Goal: Obtain resource: Obtain resource

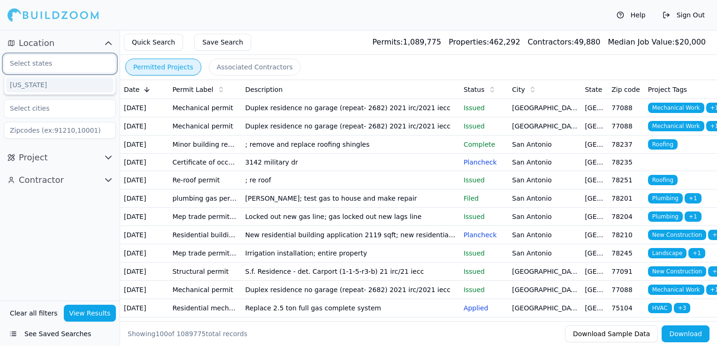
drag, startPoint x: 45, startPoint y: 65, endPoint x: 28, endPoint y: 79, distance: 22.7
click at [28, 73] on div "[US_STATE]" at bounding box center [60, 63] width 112 height 19
click at [32, 81] on div "[US_STATE]" at bounding box center [59, 84] width 107 height 15
click at [53, 85] on input "text" at bounding box center [53, 85] width 99 height 17
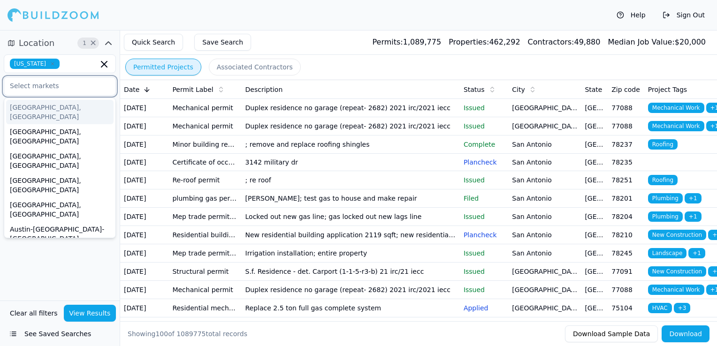
type input "h"
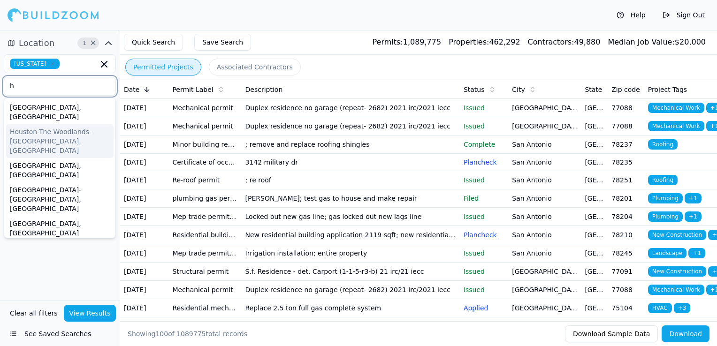
click at [38, 124] on div "Houston-The Woodlands-[GEOGRAPHIC_DATA], [GEOGRAPHIC_DATA]" at bounding box center [59, 141] width 107 height 34
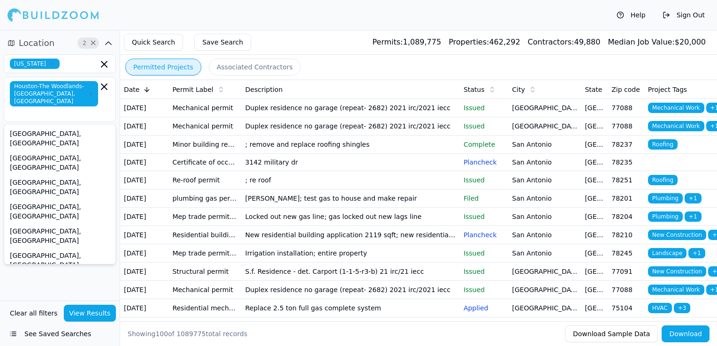
click at [103, 273] on div "Location 2 × Texas Houston-The Woodlands-Sugar Land, TX Del Rio, TX Dumas, TX E…" at bounding box center [60, 165] width 120 height 271
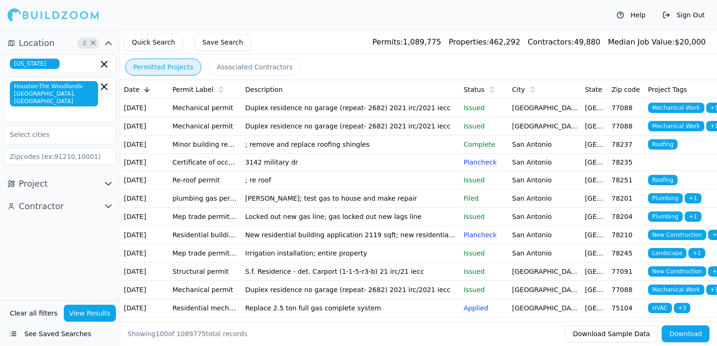
click at [107, 201] on icon "button" at bounding box center [108, 206] width 11 height 11
click at [71, 221] on input "text" at bounding box center [53, 226] width 99 height 17
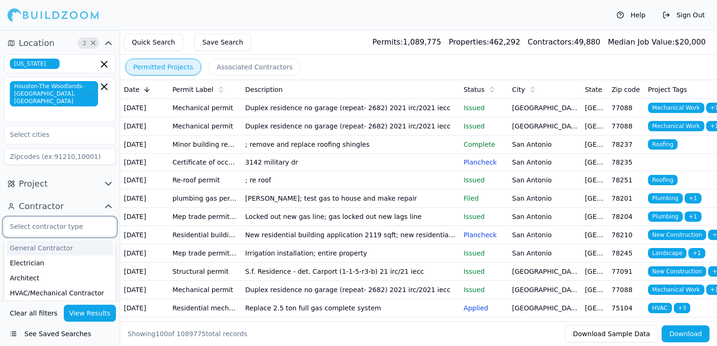
click at [58, 243] on div "General Contractor" at bounding box center [59, 248] width 107 height 15
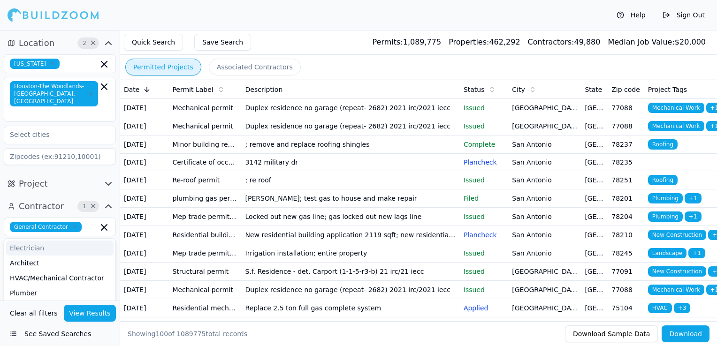
click at [111, 186] on div "Project" at bounding box center [60, 184] width 120 height 23
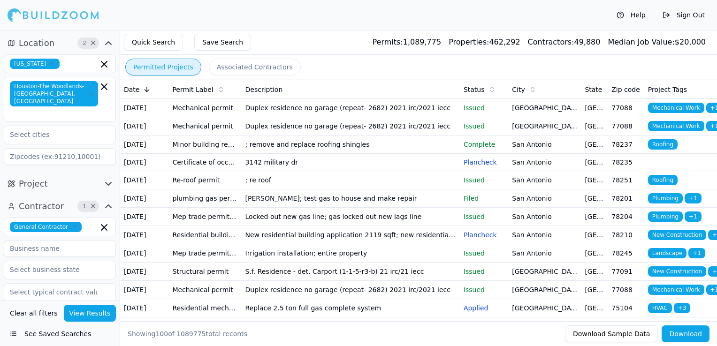
click at [83, 316] on button "View Results" at bounding box center [90, 313] width 53 height 17
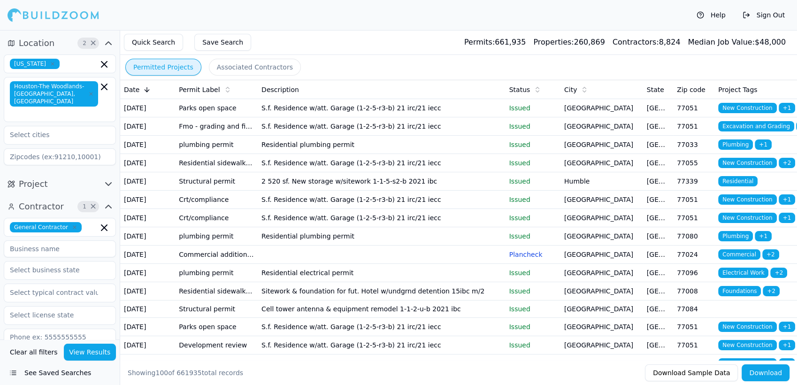
drag, startPoint x: 697, startPoint y: 0, endPoint x: 535, endPoint y: 21, distance: 163.2
click at [535, 21] on div "Help Sign Out" at bounding box center [398, 15] width 797 height 30
click at [233, 68] on button "Associated Contractors" at bounding box center [255, 67] width 92 height 17
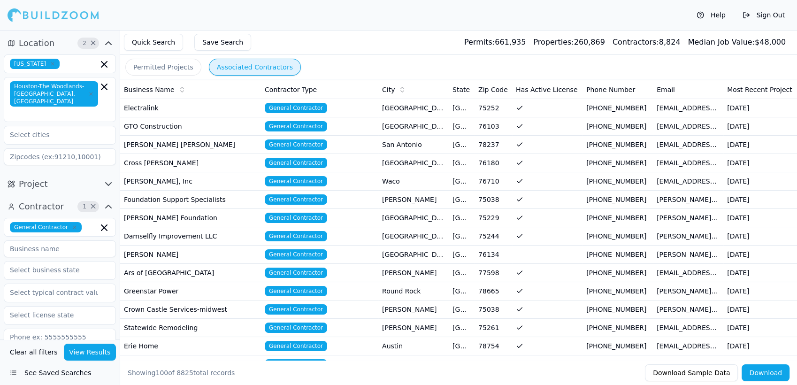
click at [320, 69] on div "Permitted Projects Associated Contractors" at bounding box center [458, 67] width 677 height 24
click at [329, 69] on div "Permitted Projects Associated Contractors" at bounding box center [458, 67] width 677 height 24
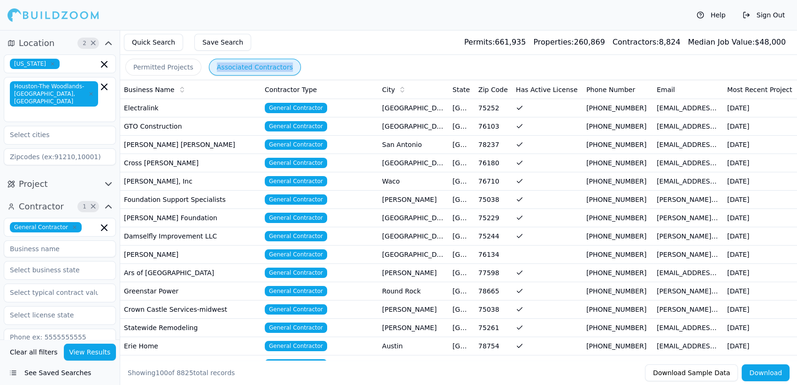
click at [164, 63] on button "Permitted Projects" at bounding box center [163, 67] width 76 height 17
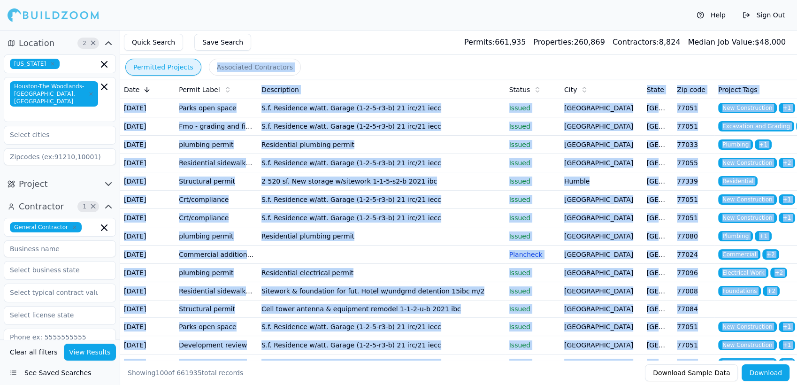
click at [331, 64] on div "Permitted Projects Associated Contractors" at bounding box center [458, 67] width 677 height 24
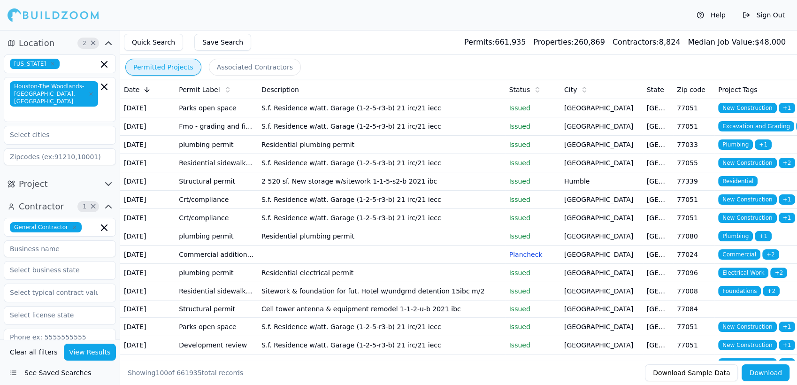
click at [359, 70] on div "Permitted Projects Associated Contractors" at bounding box center [458, 67] width 677 height 24
click at [373, 72] on div "Permitted Projects Associated Contractors" at bounding box center [458, 67] width 677 height 24
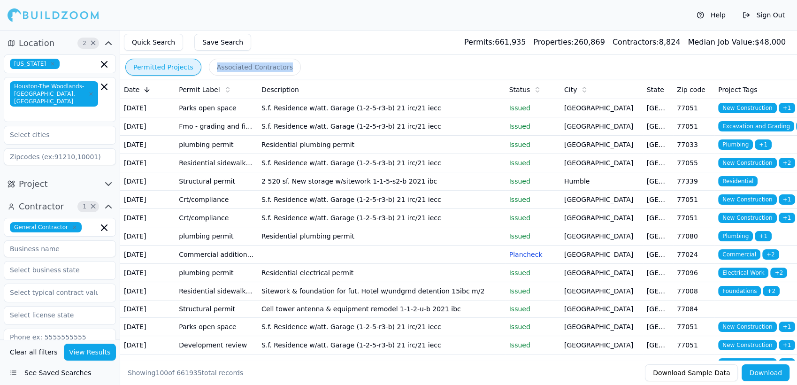
click at [373, 72] on div "Permitted Projects Associated Contractors" at bounding box center [458, 67] width 677 height 24
click at [362, 74] on div "Permitted Projects Associated Contractors" at bounding box center [458, 67] width 677 height 24
click at [344, 115] on td "S.f. Residence w/att. Garage (1-2-5-r3-b) 21 irc/21 iecc" at bounding box center [382, 108] width 248 height 18
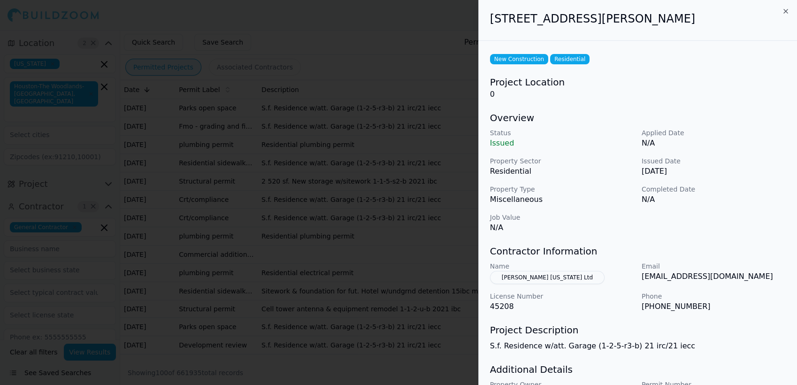
click at [317, 106] on div at bounding box center [398, 192] width 797 height 385
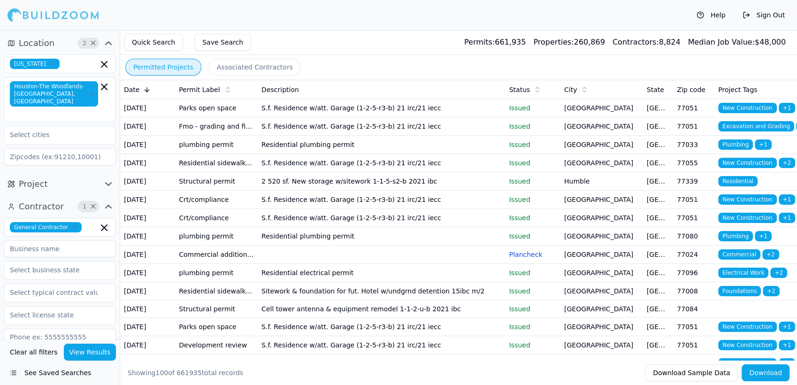
click at [337, 63] on div "Permitted Projects Associated Contractors" at bounding box center [458, 67] width 677 height 24
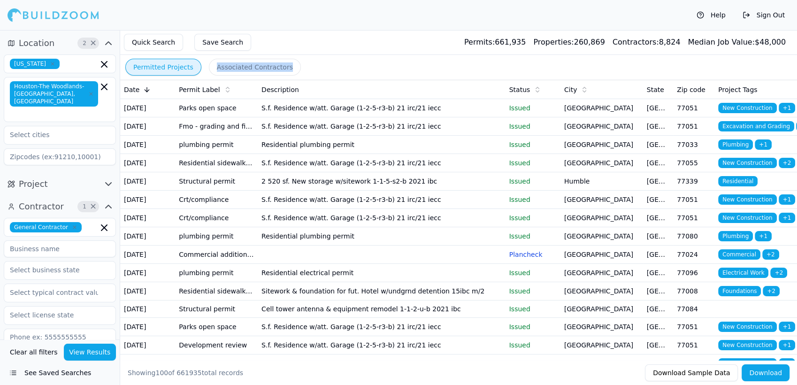
click at [337, 63] on div "Permitted Projects Associated Contractors" at bounding box center [458, 67] width 677 height 24
click at [270, 65] on button "Associated Contractors" at bounding box center [255, 67] width 92 height 17
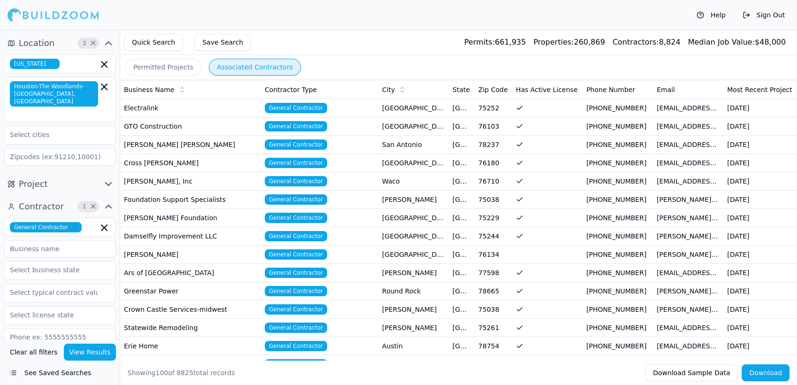
click at [560, 71] on div "Permitted Projects Associated Contractors" at bounding box center [458, 67] width 677 height 24
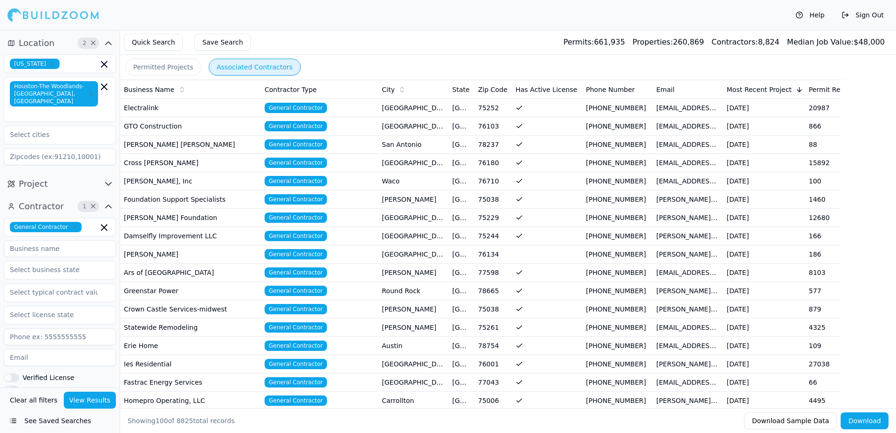
drag, startPoint x: 772, startPoint y: 0, endPoint x: 563, endPoint y: 63, distance: 218.1
click at [563, 63] on div "Permitted Projects Associated Contractors" at bounding box center [508, 67] width 776 height 24
click at [442, 69] on div "Permitted Projects Associated Contractors" at bounding box center [508, 67] width 776 height 24
click at [26, 346] on button "See Saved Searches" at bounding box center [60, 420] width 112 height 17
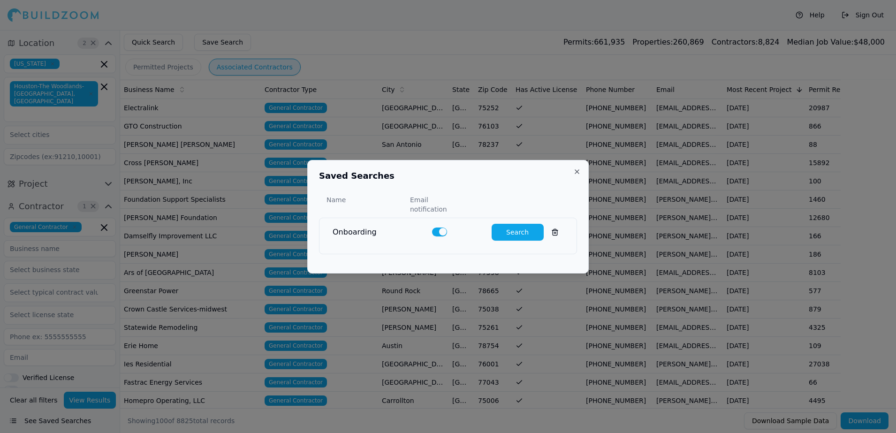
click at [516, 229] on button "Search" at bounding box center [518, 232] width 52 height 17
type input "0"
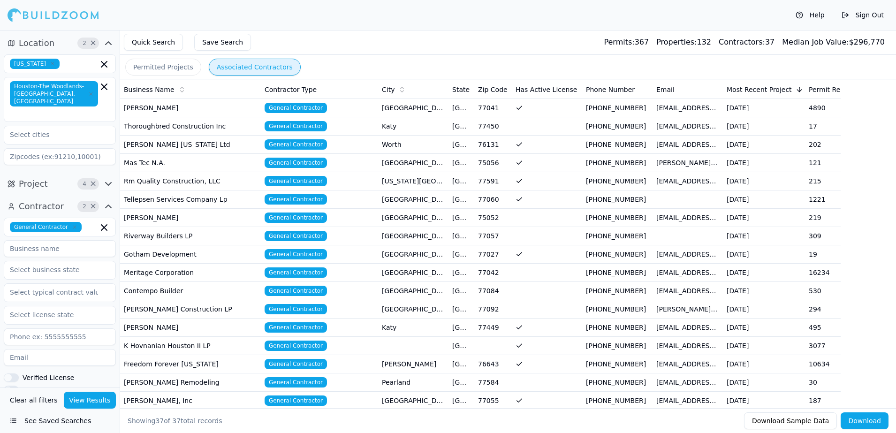
click at [361, 67] on div "Permitted Projects Associated Contractors" at bounding box center [508, 67] width 776 height 24
click at [359, 88] on div "Contractor Type" at bounding box center [320, 89] width 110 height 9
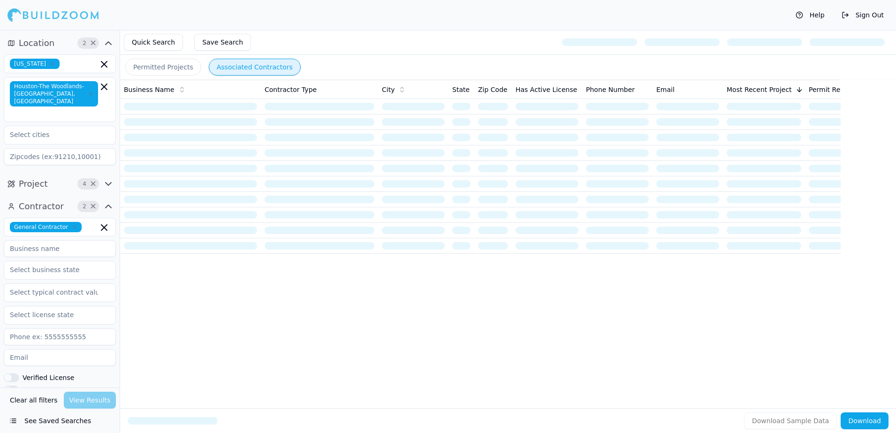
click at [107, 183] on icon "button" at bounding box center [109, 184] width 6 height 3
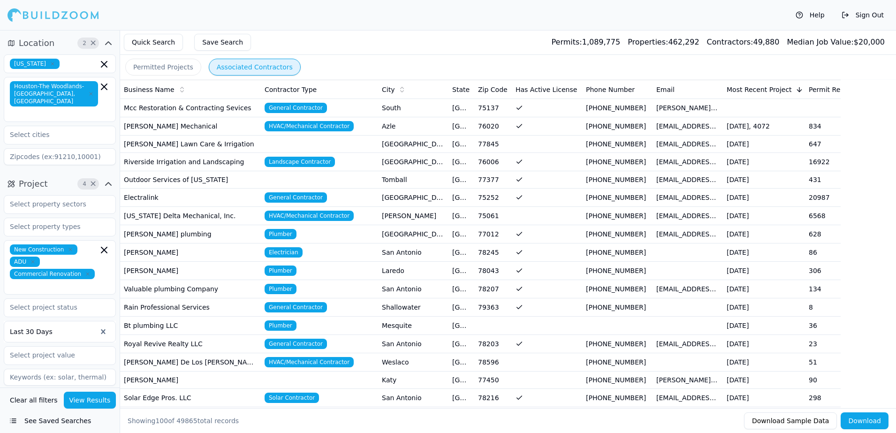
click at [328, 91] on div "Contractor Type" at bounding box center [320, 89] width 110 height 9
click at [103, 247] on icon "button" at bounding box center [104, 250] width 6 height 6
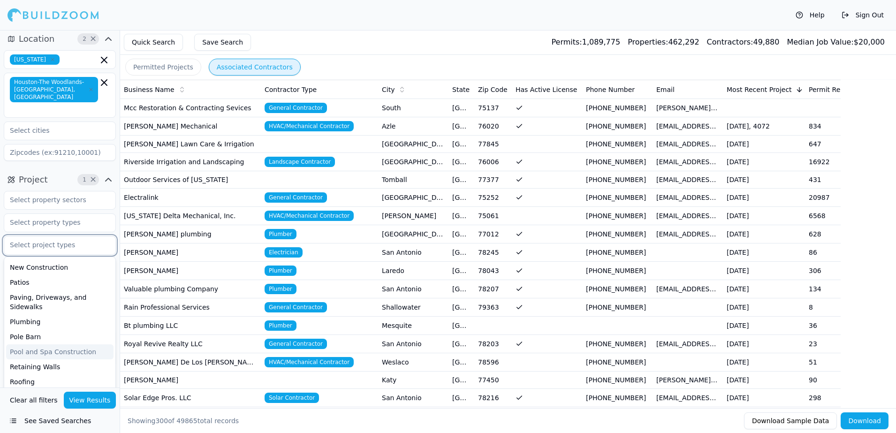
scroll to position [344, 0]
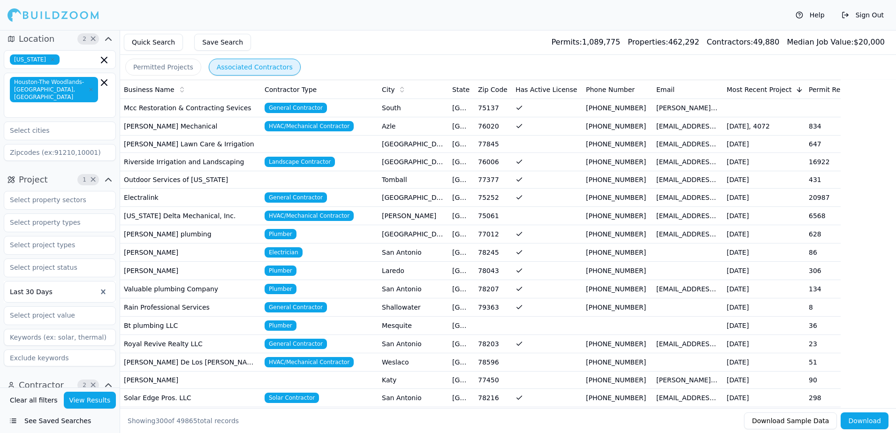
click at [108, 202] on div "Last 30 Days" at bounding box center [60, 279] width 112 height 176
click at [109, 174] on icon "button" at bounding box center [108, 179] width 11 height 11
click at [109, 197] on icon "button" at bounding box center [108, 202] width 11 height 11
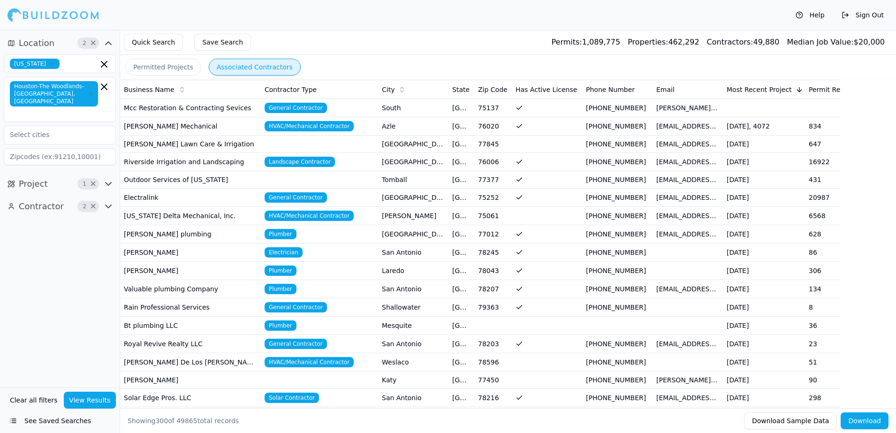
click at [109, 201] on icon "button" at bounding box center [108, 206] width 11 height 11
click at [106, 180] on icon "button" at bounding box center [108, 183] width 11 height 11
click at [94, 182] on span "×" at bounding box center [93, 184] width 7 height 5
click at [113, 201] on icon "button" at bounding box center [108, 206] width 11 height 11
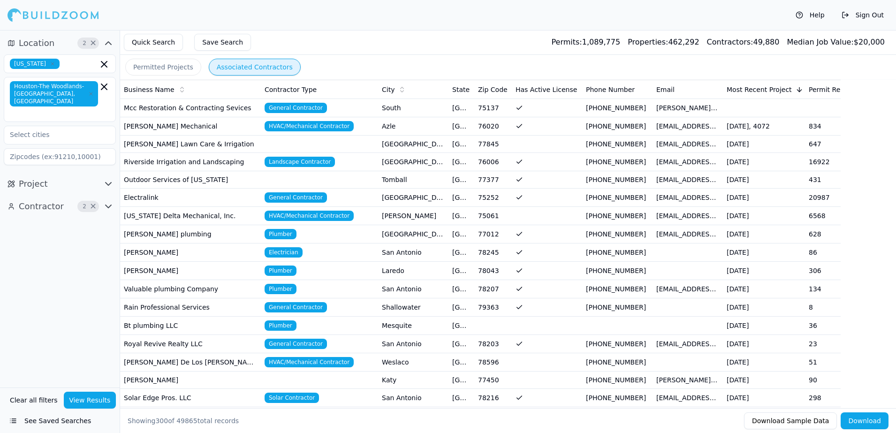
click at [113, 201] on icon "button" at bounding box center [108, 206] width 11 height 11
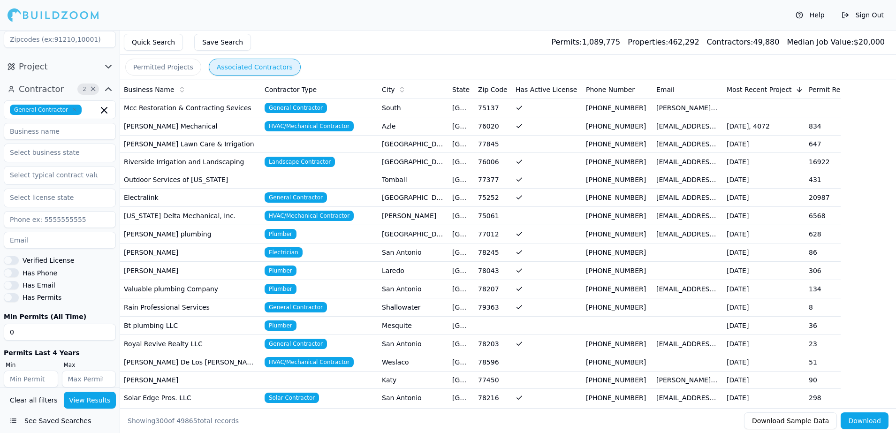
scroll to position [121, 0]
click at [83, 400] on button "View Results" at bounding box center [90, 400] width 53 height 17
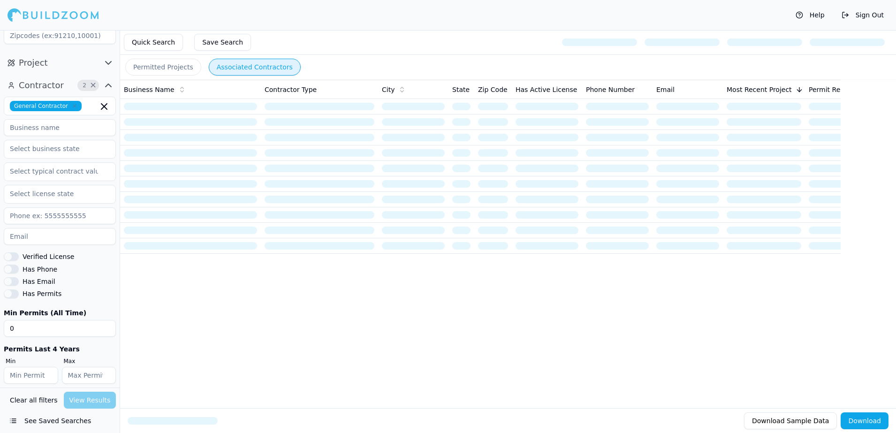
click at [87, 290] on div "Has Permits" at bounding box center [60, 294] width 112 height 8
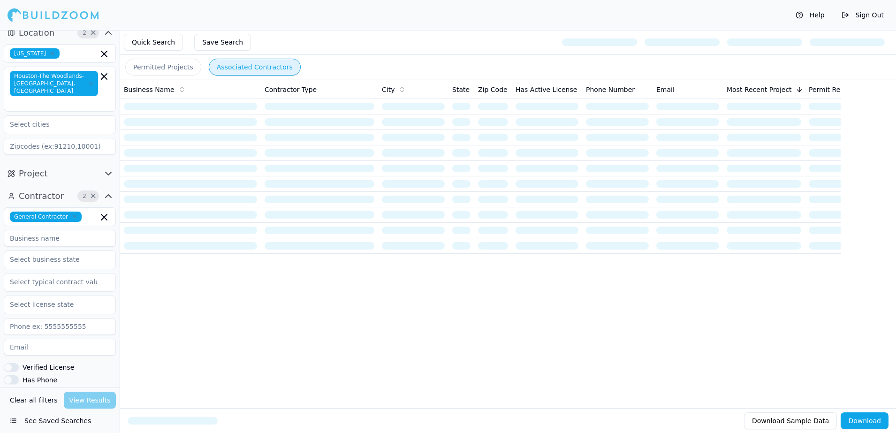
scroll to position [0, 0]
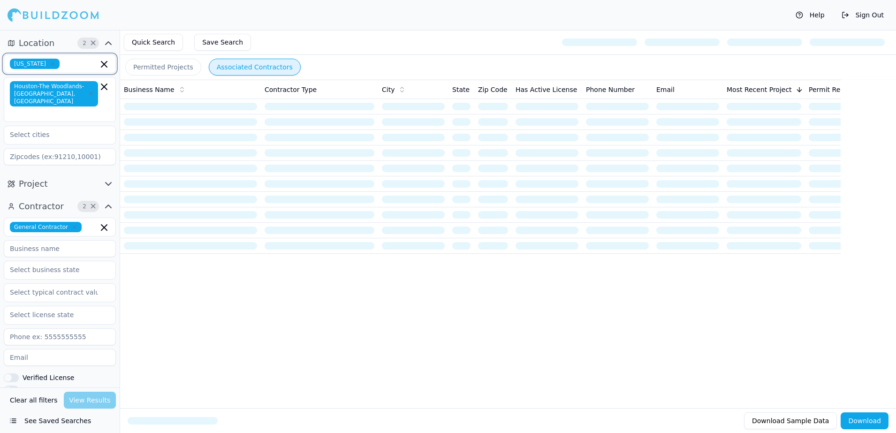
click at [67, 67] on input "text" at bounding box center [80, 64] width 35 height 10
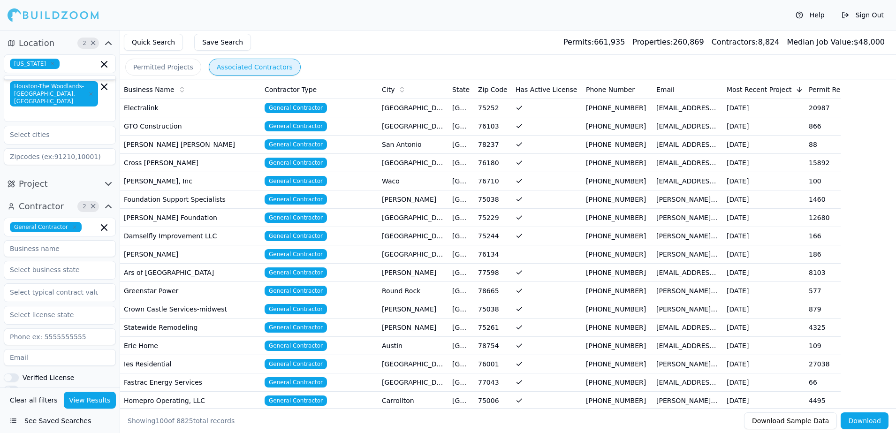
click at [338, 85] on div "Contractor Type" at bounding box center [320, 89] width 110 height 9
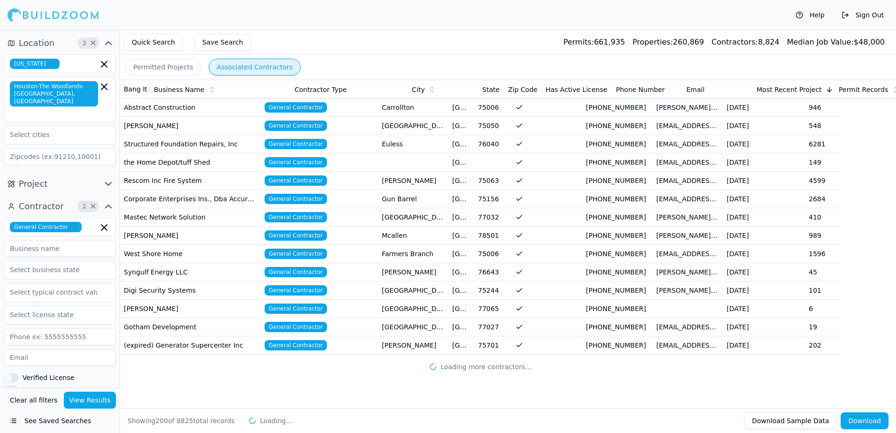
scroll to position [3414, 0]
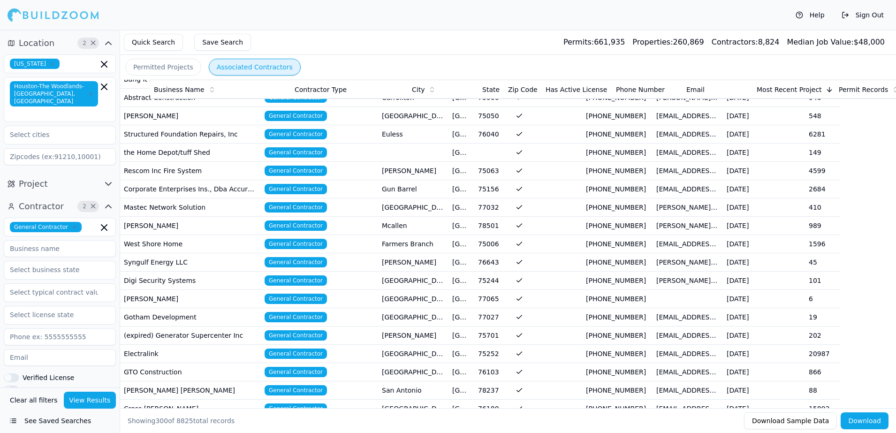
click at [858, 423] on button "Download" at bounding box center [865, 420] width 48 height 17
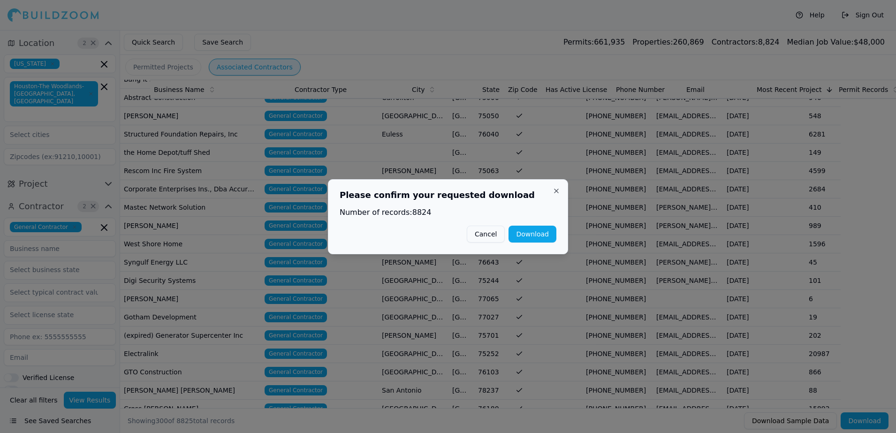
click at [527, 234] on button "Download" at bounding box center [533, 234] width 48 height 17
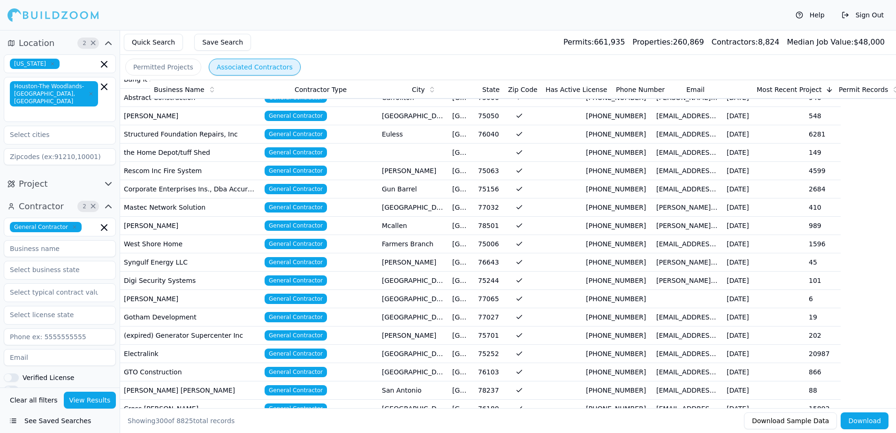
click at [864, 421] on button "Download" at bounding box center [865, 420] width 48 height 17
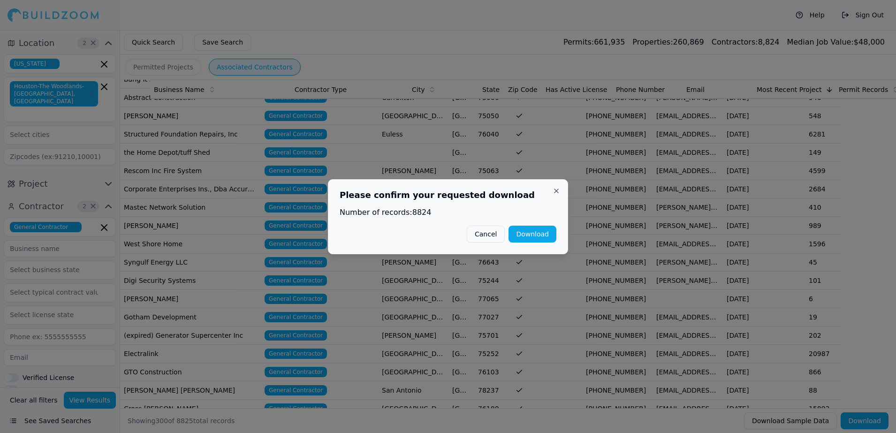
click at [541, 235] on button "Download" at bounding box center [533, 234] width 48 height 17
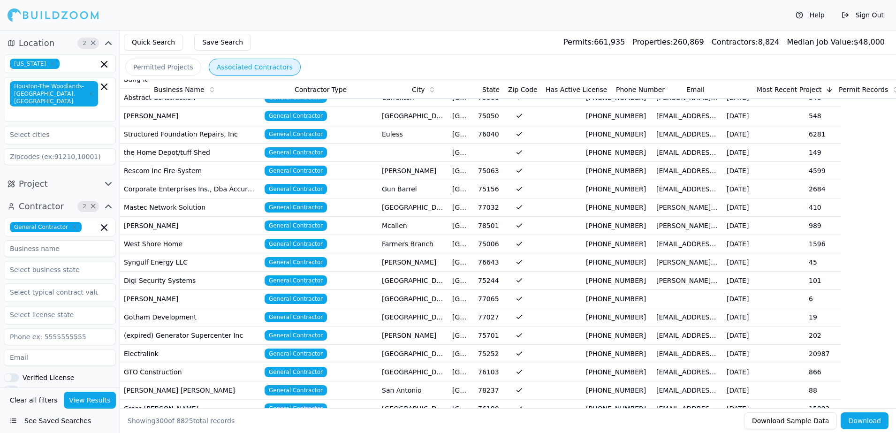
click at [374, 87] on div "Contractor Type" at bounding box center [350, 89] width 110 height 9
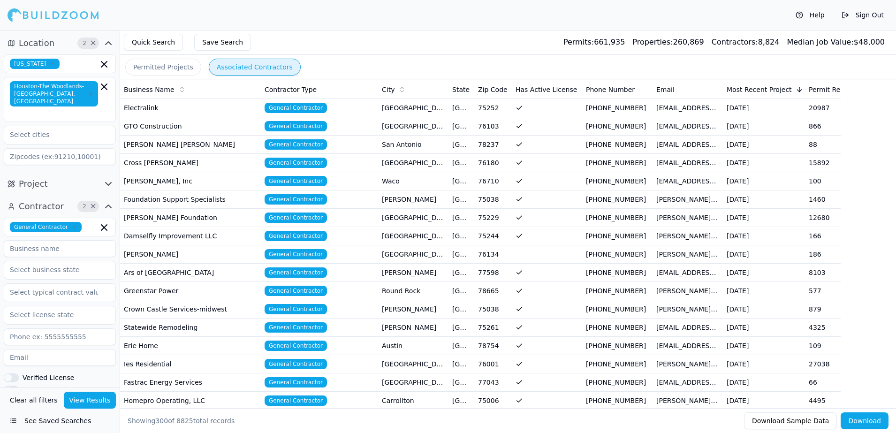
scroll to position [23, 0]
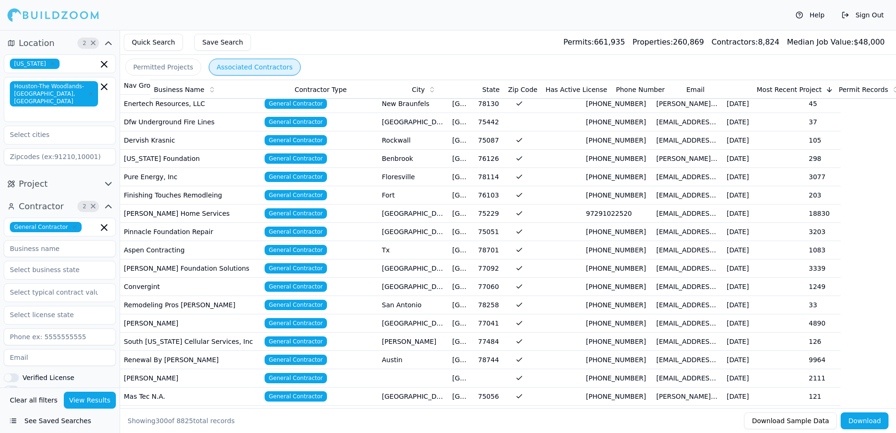
click at [374, 87] on div "Contractor Type" at bounding box center [350, 89] width 110 height 9
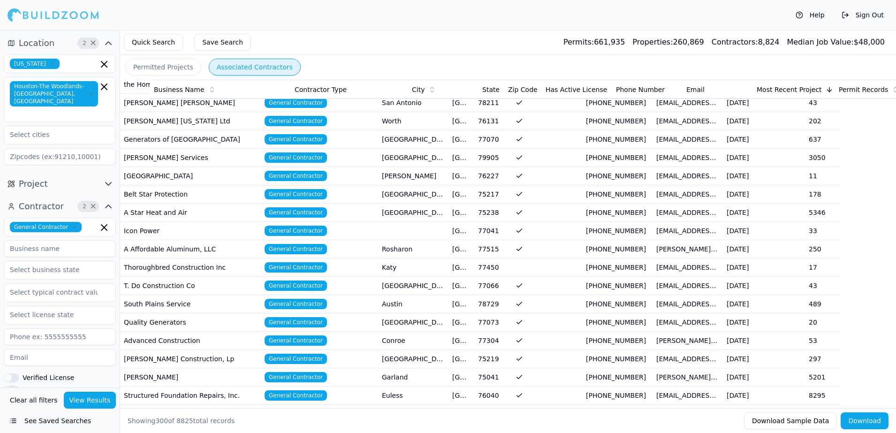
scroll to position [704, 0]
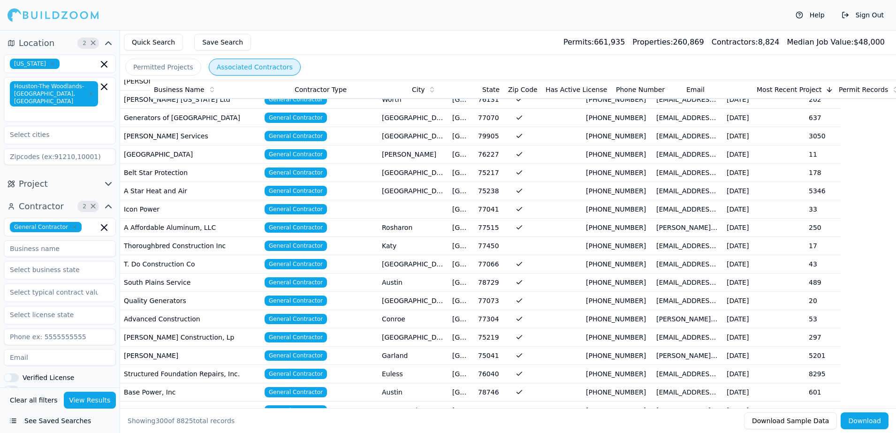
click at [858, 427] on button "Download" at bounding box center [865, 420] width 48 height 17
click at [861, 417] on button "Download" at bounding box center [865, 420] width 48 height 17
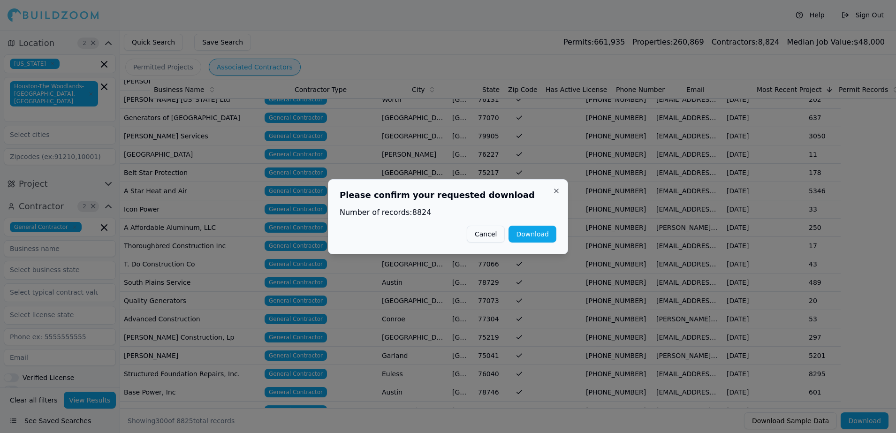
click at [528, 226] on button "Download" at bounding box center [533, 234] width 48 height 17
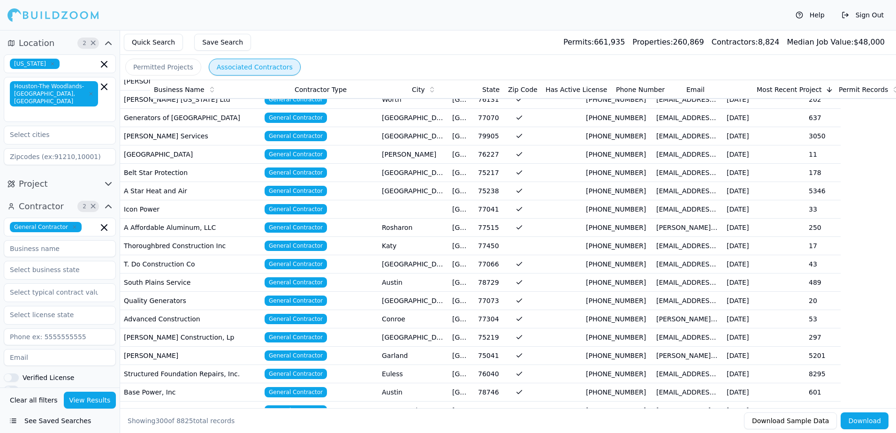
click at [565, 45] on div "Quick Search Save Search Permits: 661,935 Properties: 260,869 Contractors: 8,82…" at bounding box center [508, 42] width 776 height 25
click at [859, 420] on button "Download" at bounding box center [865, 420] width 48 height 17
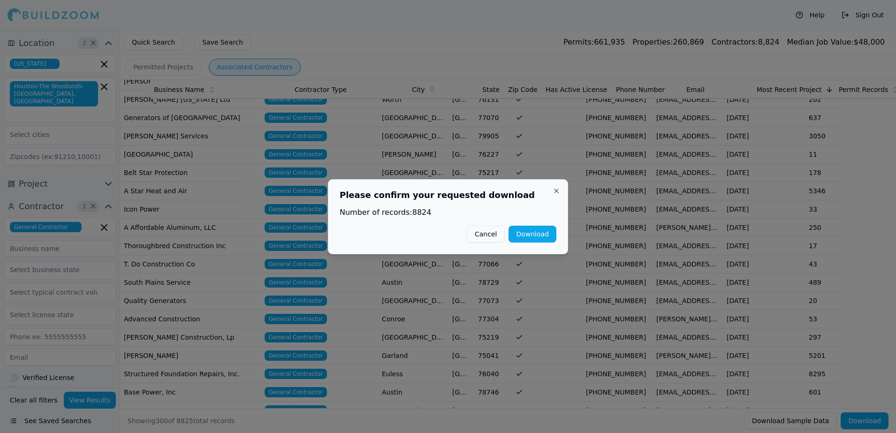
click at [537, 235] on button "Download" at bounding box center [533, 234] width 48 height 17
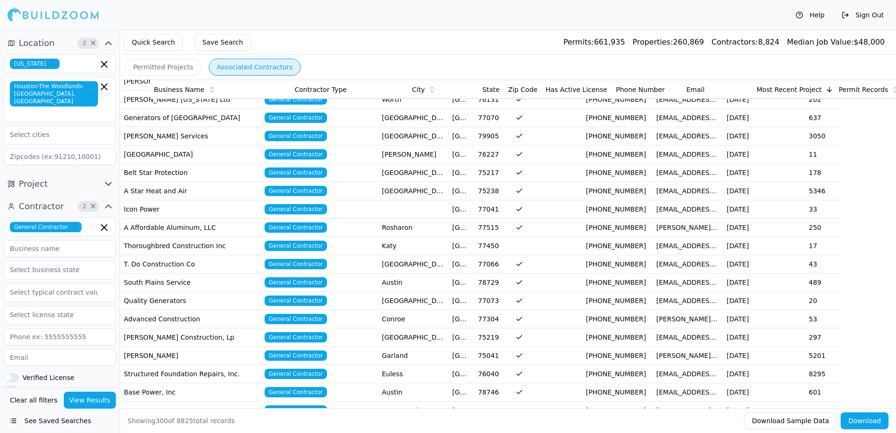
click at [536, 32] on div "Quick Search Save Search Permits: 661,935 Properties: 260,869 Contractors: 8,82…" at bounding box center [508, 42] width 776 height 25
click at [109, 201] on icon "button" at bounding box center [108, 206] width 11 height 11
click at [90, 204] on span "×" at bounding box center [93, 206] width 7 height 5
click at [108, 201] on icon "button" at bounding box center [108, 206] width 11 height 11
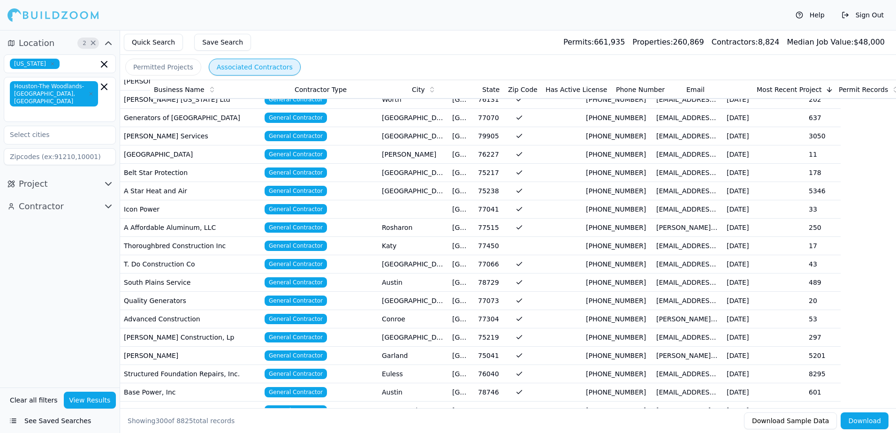
click at [108, 201] on icon "button" at bounding box center [108, 206] width 11 height 11
click at [76, 218] on input "text" at bounding box center [53, 226] width 99 height 17
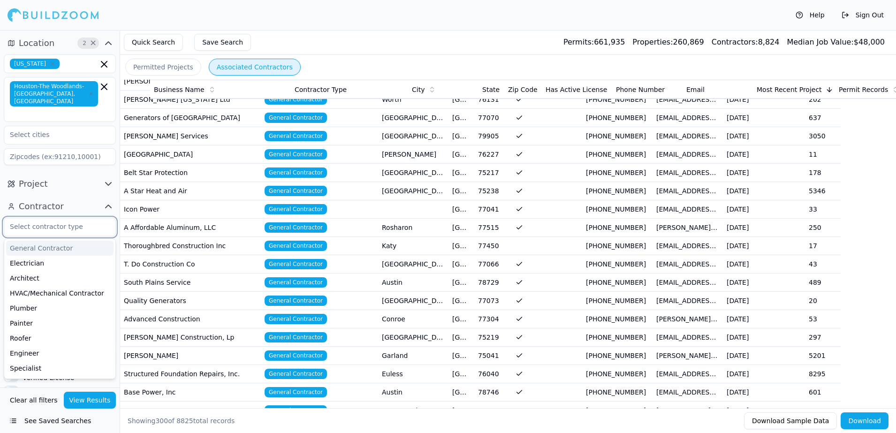
click at [76, 218] on input "text" at bounding box center [53, 226] width 99 height 17
click at [61, 241] on div "General Contractor" at bounding box center [59, 248] width 107 height 15
click at [71, 173] on div "Project" at bounding box center [60, 184] width 120 height 23
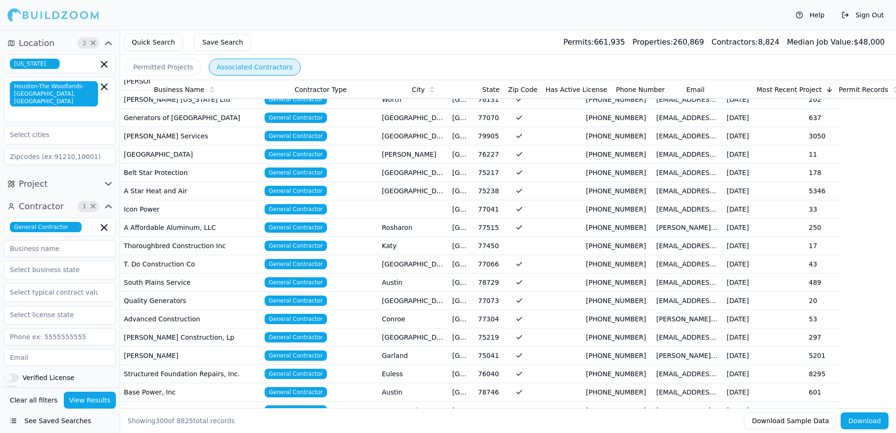
click at [91, 402] on button "View Results" at bounding box center [90, 400] width 53 height 17
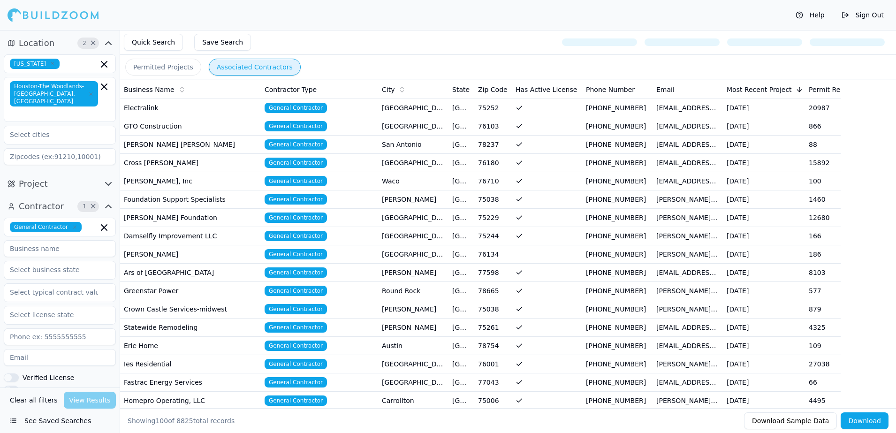
click at [343, 94] on th "Contractor Type" at bounding box center [319, 89] width 117 height 19
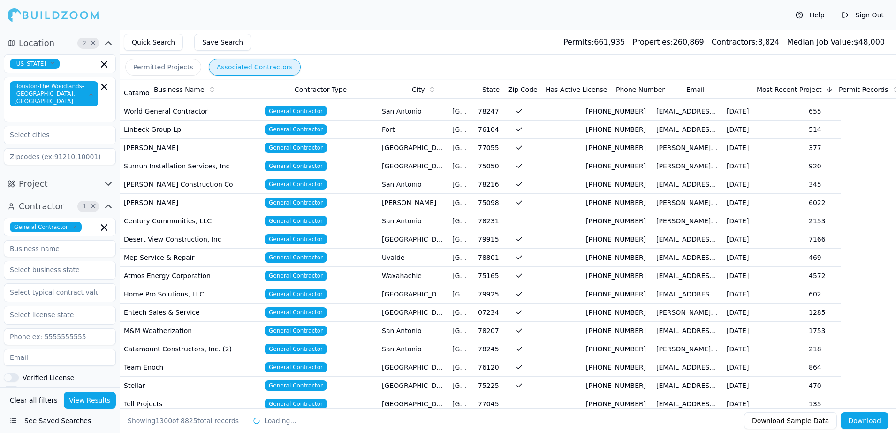
scroll to position [23124, 0]
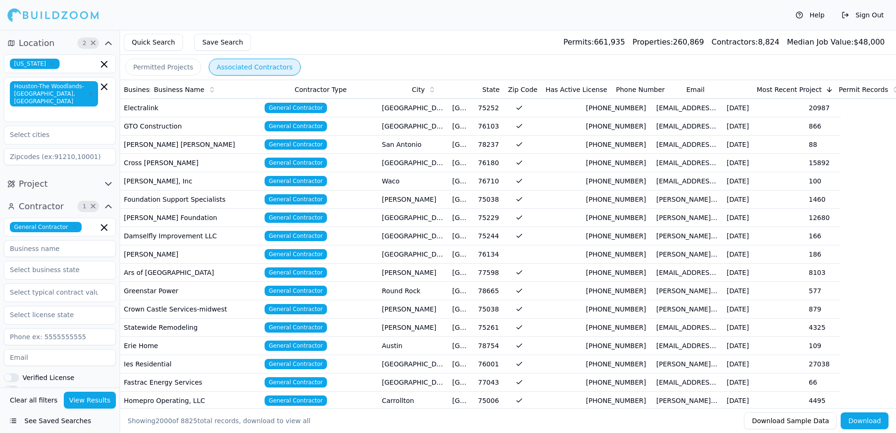
scroll to position [36333, 0]
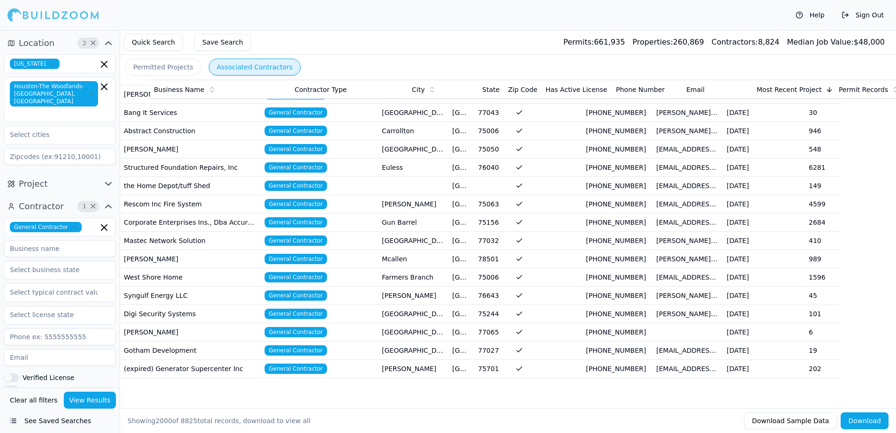
click at [826, 89] on icon at bounding box center [830, 90] width 8 height 8
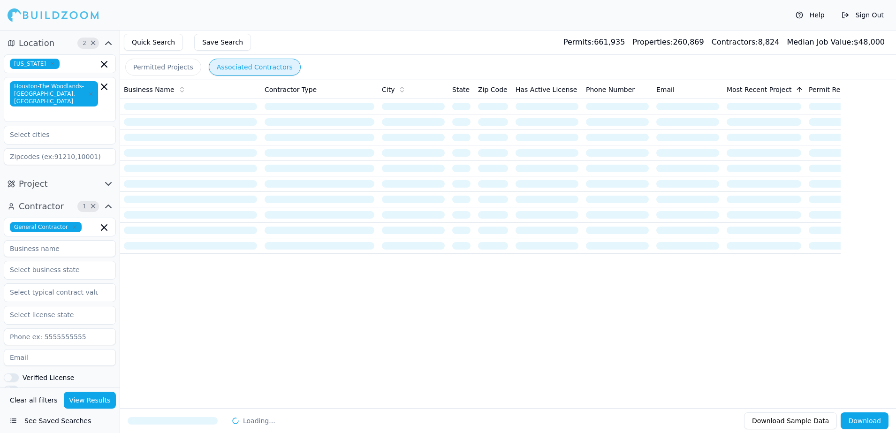
scroll to position [0, 0]
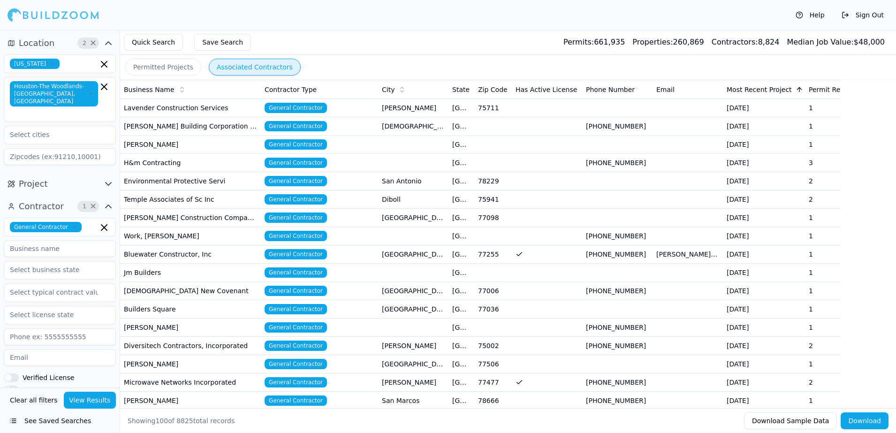
click at [796, 92] on icon at bounding box center [800, 90] width 8 height 8
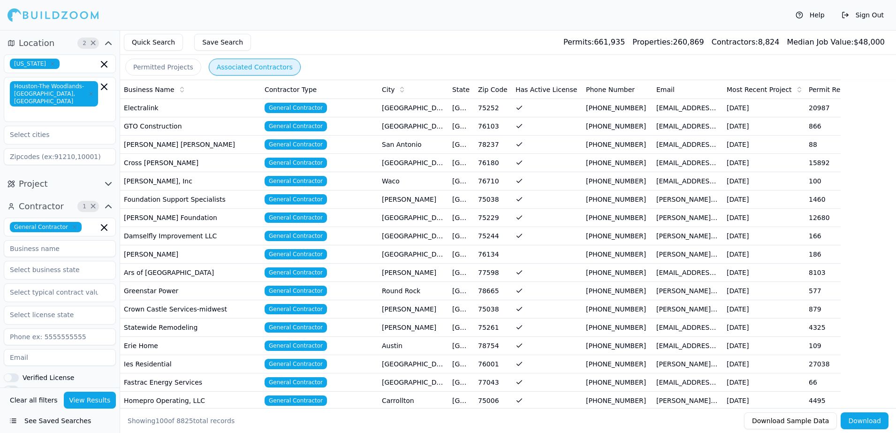
click at [356, 93] on div "Contractor Type" at bounding box center [320, 89] width 110 height 9
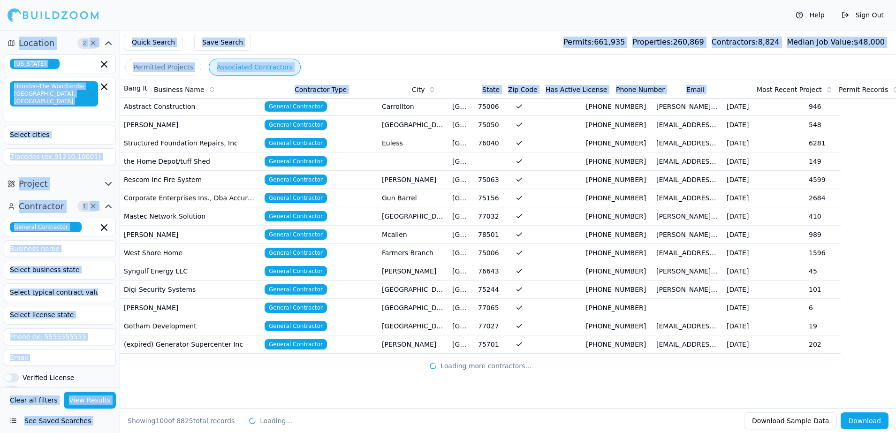
scroll to position [1584, 0]
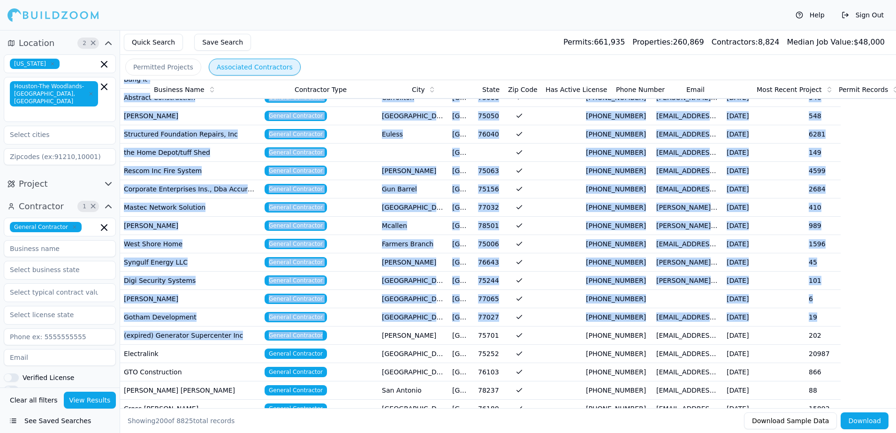
drag, startPoint x: 145, startPoint y: 100, endPoint x: 278, endPoint y: 343, distance: 276.4
click at [278, 343] on tbody "Electralink General Contractor Dallas TX 75252 (972) 818-7225 tberry@electralin…" at bounding box center [568, 345] width 896 height 3660
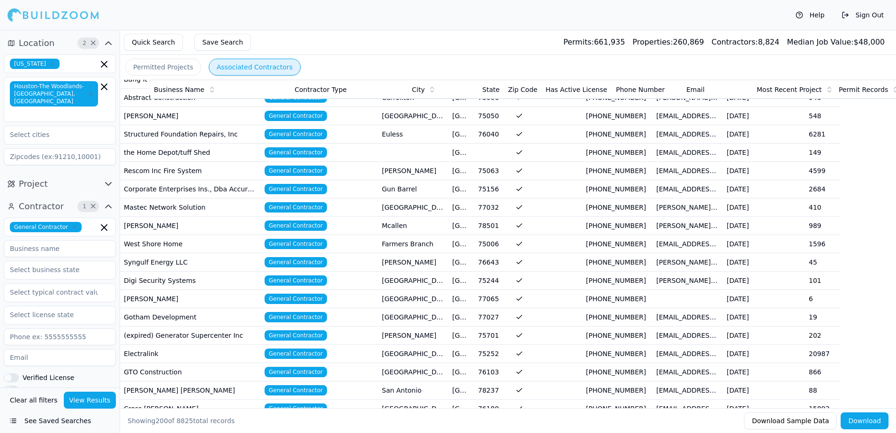
click at [666, 61] on div "Permitted Projects Associated Contractors" at bounding box center [508, 67] width 776 height 24
click at [359, 90] on div "Contractor Type" at bounding box center [350, 89] width 110 height 9
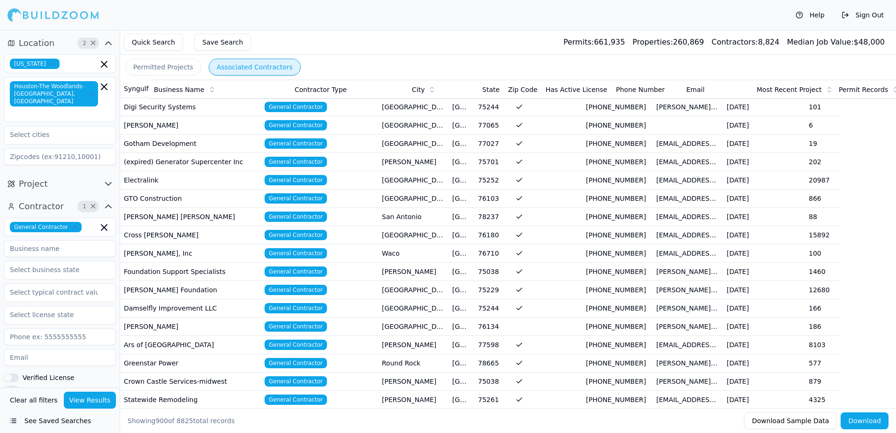
scroll to position [14583, 0]
